Goal: Task Accomplishment & Management: Manage account settings

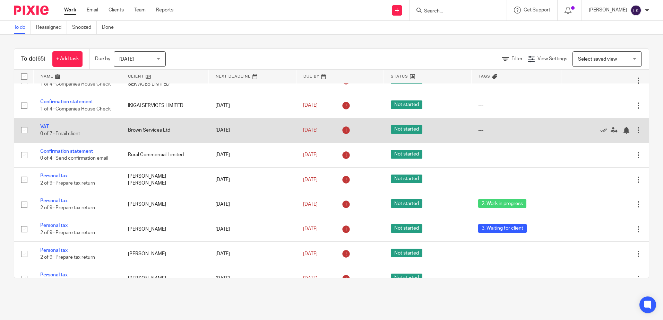
scroll to position [589, 0]
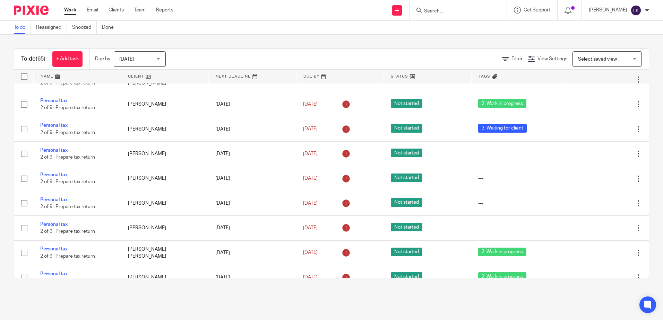
click at [62, 54] on link "Confirmation statement" at bounding box center [66, 51] width 53 height 5
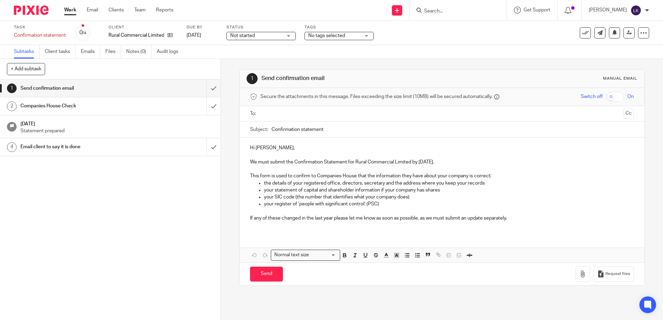
click at [292, 112] on input "text" at bounding box center [441, 114] width 357 height 8
click at [253, 150] on p "Hi Matthew," at bounding box center [441, 149] width 383 height 7
click at [522, 220] on p "If any of these changed in the last year please let me know as soon as possible…" at bounding box center [441, 219] width 383 height 7
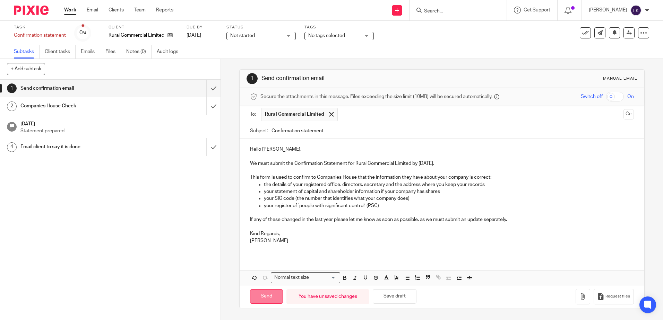
click at [260, 296] on input "Send" at bounding box center [266, 296] width 33 height 15
type input "Sent"
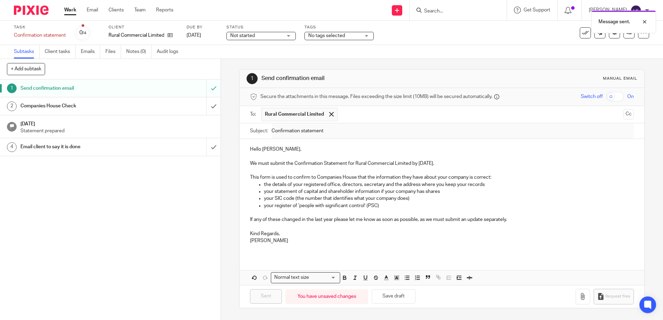
click at [69, 9] on link "Work" at bounding box center [70, 10] width 12 height 7
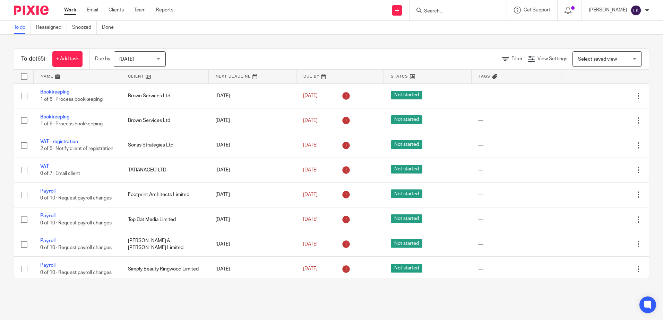
click at [434, 12] on input "Search" at bounding box center [454, 11] width 62 height 6
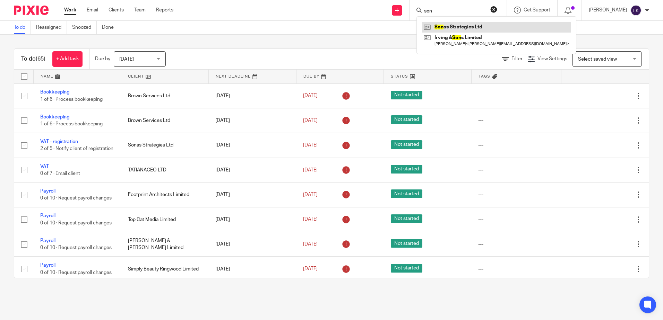
type input "son"
click at [458, 28] on link at bounding box center [496, 27] width 149 height 10
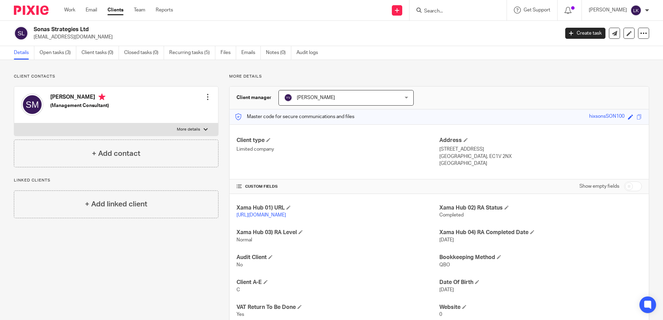
drag, startPoint x: 97, startPoint y: 36, endPoint x: 34, endPoint y: 37, distance: 63.1
click at [34, 37] on p "sarahmcdonnell9@gmail.com" at bounding box center [294, 37] width 521 height 7
copy p "sarahmcdonnell9@gmail.com"
click at [432, 10] on input "Search" at bounding box center [454, 11] width 62 height 6
type input "i"
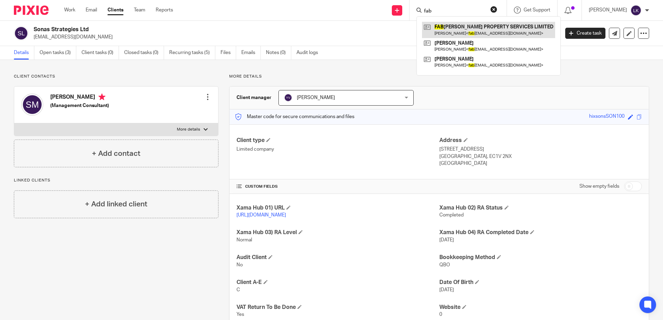
type input "fab"
click at [449, 26] on link at bounding box center [488, 30] width 133 height 16
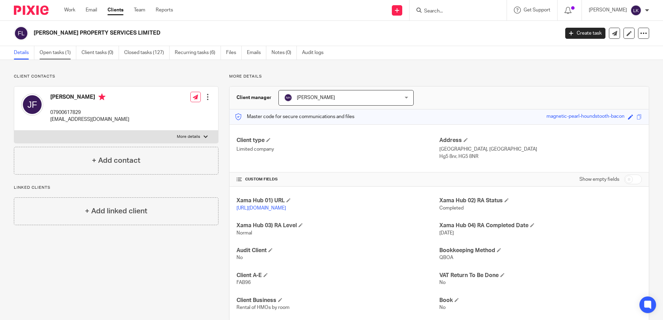
click at [54, 50] on link "Open tasks (1)" at bounding box center [58, 53] width 37 height 14
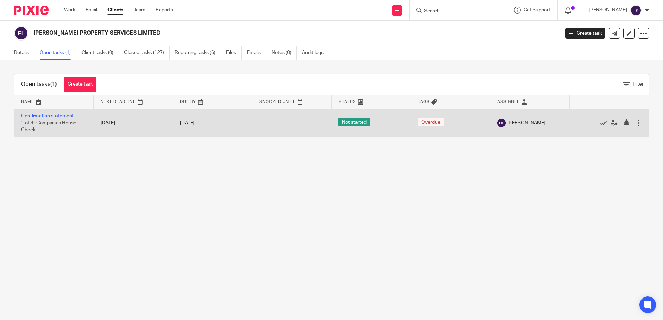
click at [53, 117] on link "Confirmation statement" at bounding box center [47, 116] width 53 height 5
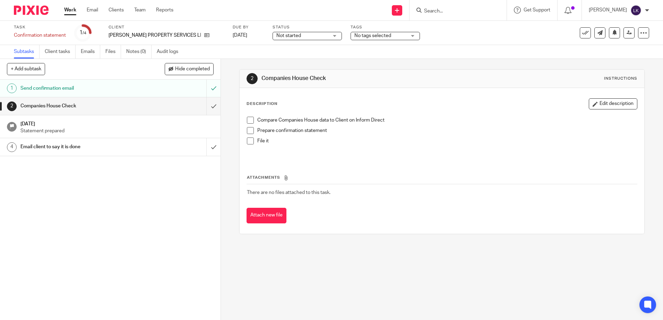
click at [248, 120] on span at bounding box center [250, 120] width 7 height 7
click at [247, 131] on span at bounding box center [250, 130] width 7 height 7
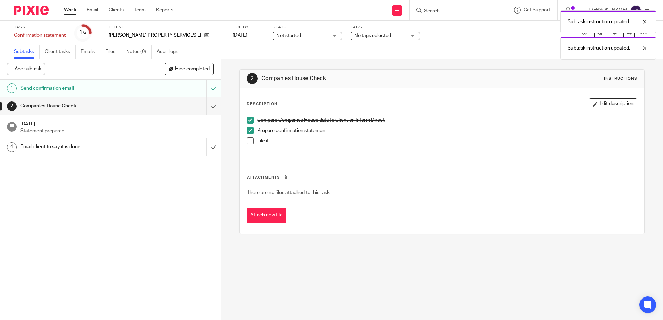
click at [249, 144] on span at bounding box center [250, 141] width 7 height 7
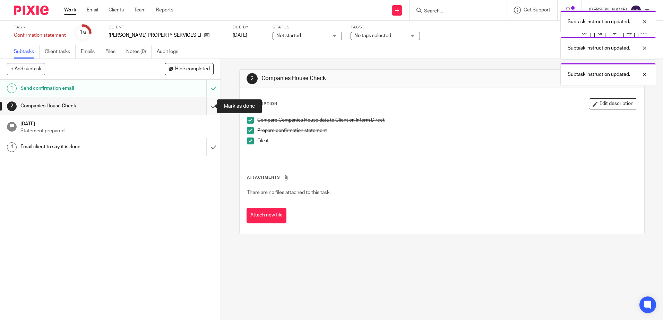
click at [205, 106] on input "submit" at bounding box center [110, 105] width 220 height 17
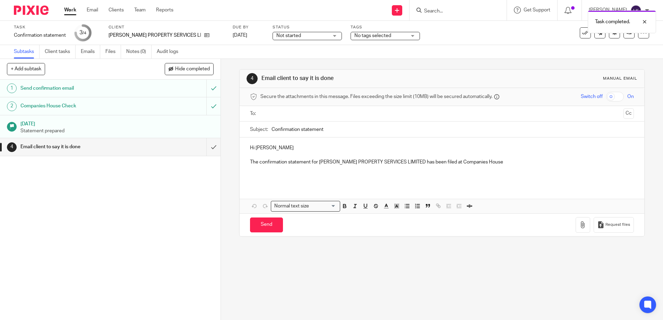
click at [270, 114] on input "text" at bounding box center [441, 114] width 357 height 8
click at [253, 150] on p "Hi [PERSON_NAME]" at bounding box center [441, 149] width 383 height 7
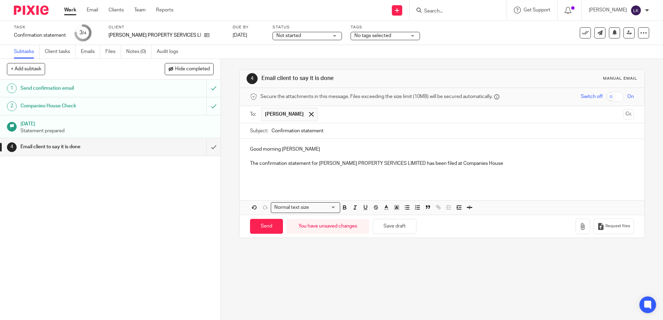
click at [292, 150] on p "Good morning [PERSON_NAME]" at bounding box center [441, 149] width 383 height 7
click at [250, 165] on p "The confirmation statement for FABRICK PROPERTY SERVICES LIMITED has been filed…" at bounding box center [441, 163] width 383 height 7
click at [552, 163] on p "I would like to let you know that the confirmation statement for FABRICK PROPER…" at bounding box center [441, 163] width 383 height 7
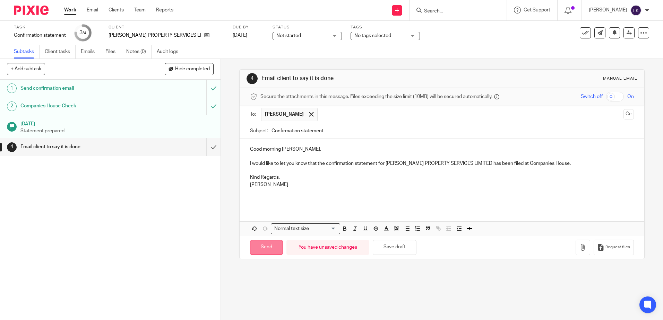
click at [266, 246] on input "Send" at bounding box center [266, 247] width 33 height 15
type input "Sent"
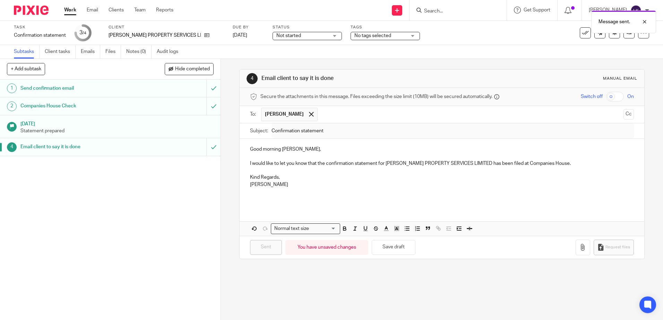
click at [434, 9] on div "Message sent." at bounding box center [493, 20] width 324 height 26
click at [436, 12] on div "Message sent." at bounding box center [493, 20] width 324 height 26
click at [440, 11] on input "Search" at bounding box center [454, 11] width 62 height 6
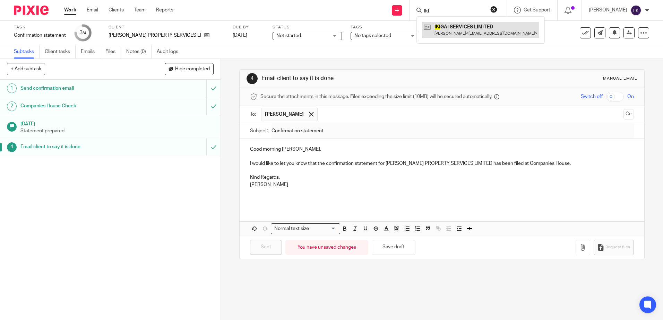
type input "iki"
click at [475, 28] on link at bounding box center [480, 30] width 117 height 16
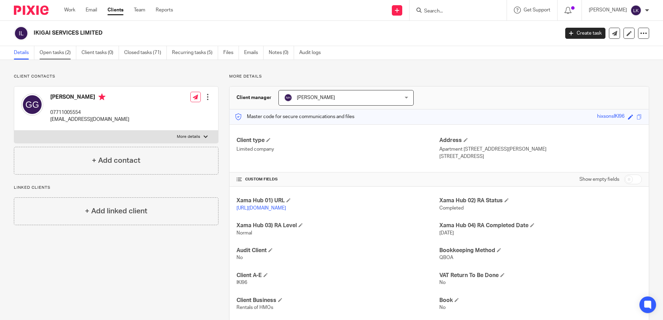
click at [53, 51] on link "Open tasks (2)" at bounding box center [58, 53] width 37 height 14
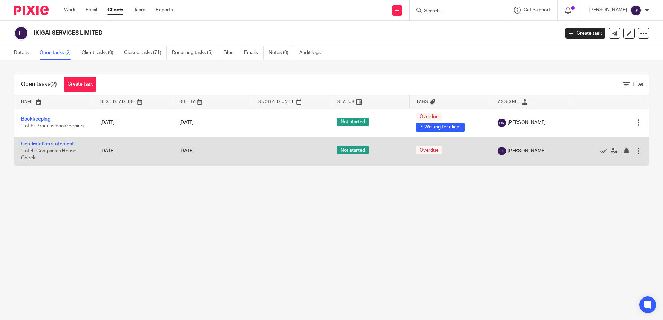
click at [46, 145] on link "Confirmation statement" at bounding box center [47, 144] width 53 height 5
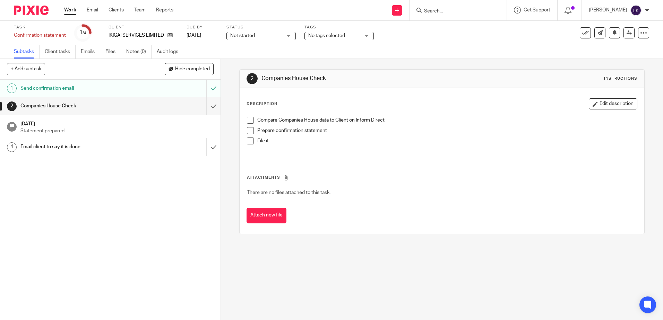
click at [438, 10] on input "Search" at bounding box center [454, 11] width 62 height 6
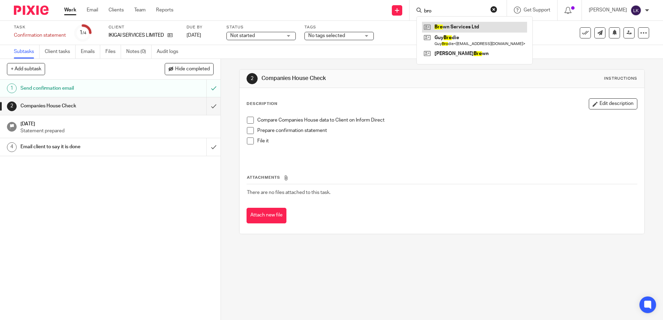
type input "bro"
click at [454, 25] on link at bounding box center [474, 27] width 105 height 10
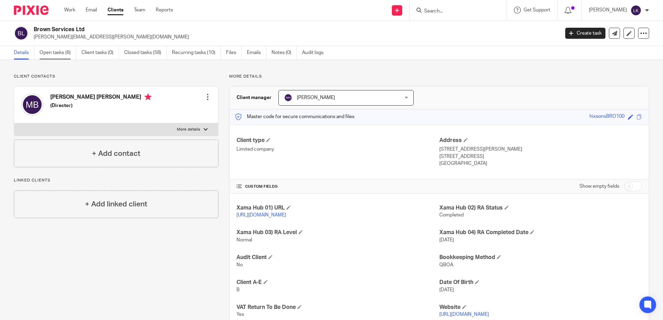
click at [54, 51] on link "Open tasks (6)" at bounding box center [58, 53] width 37 height 14
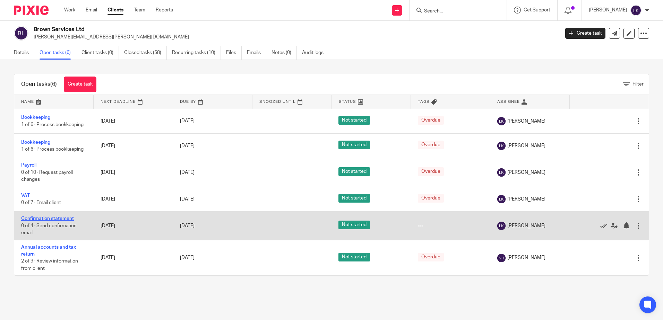
click at [40, 217] on link "Confirmation statement" at bounding box center [47, 218] width 53 height 5
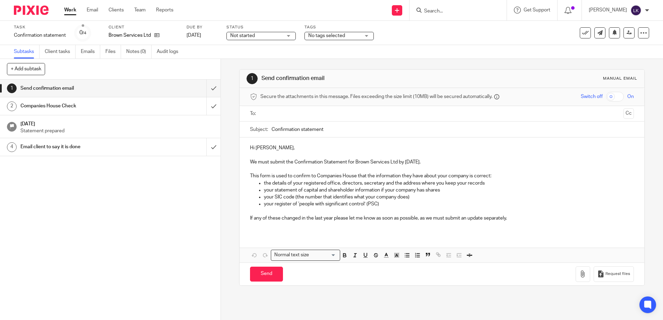
click at [277, 113] on input "text" at bounding box center [441, 114] width 357 height 8
type input "a"
click at [271, 116] on input "text" at bounding box center [441, 114] width 357 height 8
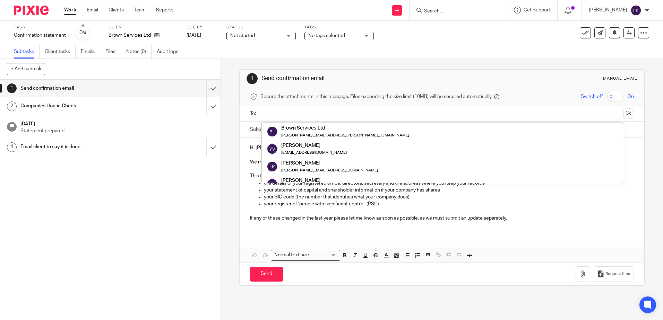
paste input "[EMAIL_ADDRESS][DOMAIN_NAME]"
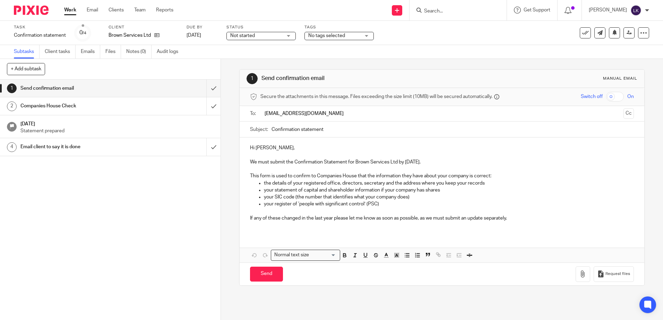
type input "[EMAIL_ADDRESS][DOMAIN_NAME]"
click at [271, 147] on p "Hi [PERSON_NAME]," at bounding box center [441, 148] width 383 height 7
click at [518, 218] on p "If any of these changed in the last year please let me know as soon as possible…" at bounding box center [441, 219] width 383 height 7
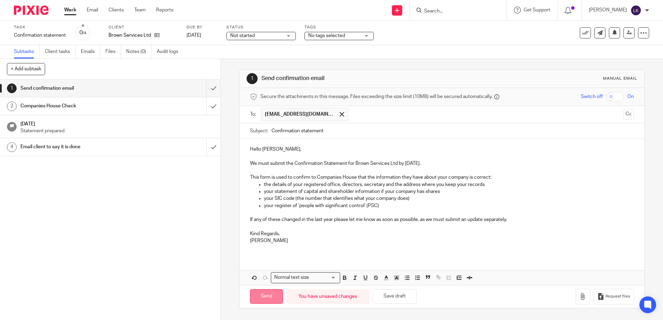
click at [263, 295] on input "Send" at bounding box center [266, 296] width 33 height 15
type input "Sent"
